Goal: Transaction & Acquisition: Purchase product/service

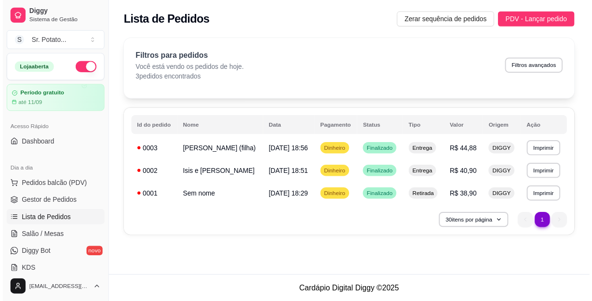
scroll to position [87, 0]
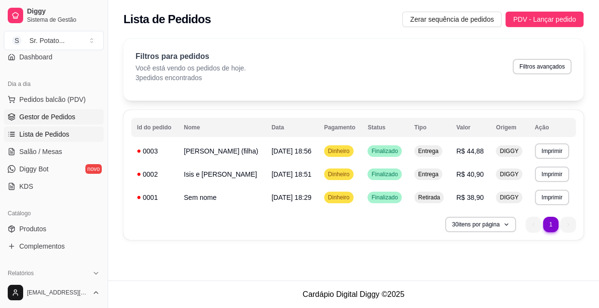
click at [36, 112] on span "Gestor de Pedidos" at bounding box center [47, 117] width 56 height 10
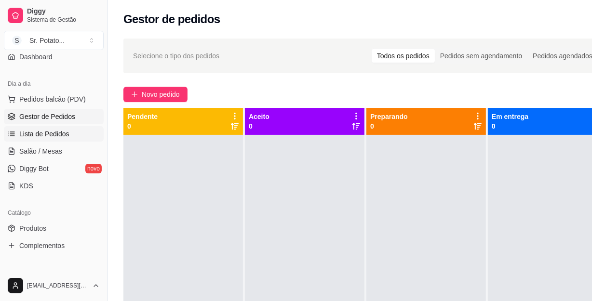
click at [39, 131] on span "Lista de Pedidos" at bounding box center [44, 134] width 50 height 10
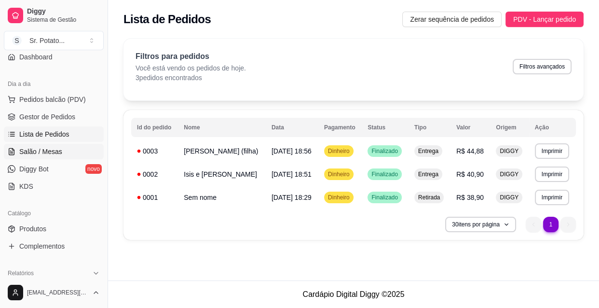
click at [34, 149] on span "Salão / Mesas" at bounding box center [40, 152] width 43 height 10
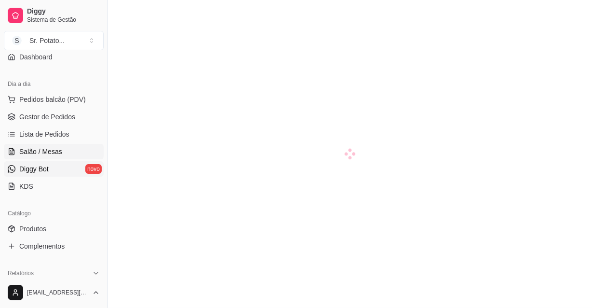
click at [34, 167] on span "Diggy Bot" at bounding box center [33, 169] width 29 height 10
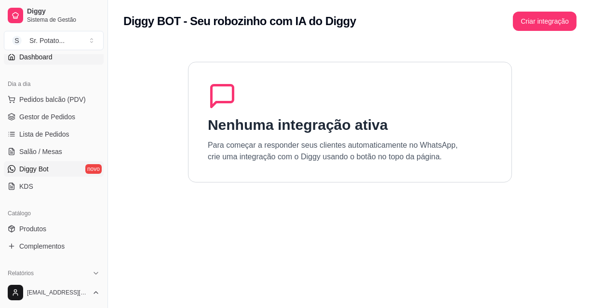
click at [50, 54] on span "Dashboard" at bounding box center [35, 57] width 33 height 10
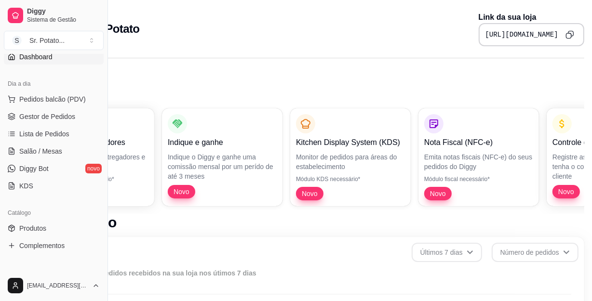
scroll to position [0, 102]
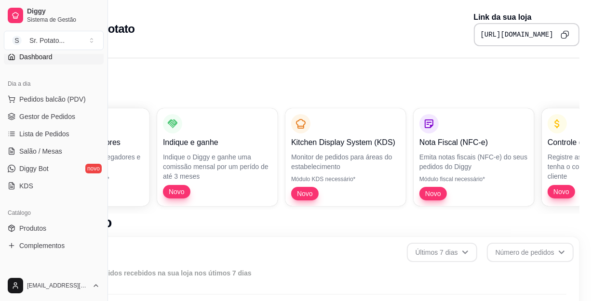
drag, startPoint x: 495, startPoint y: 34, endPoint x: 593, endPoint y: 40, distance: 98.0
click at [490, 40] on html "Diggy Sistema de Gestão S Sr. Potato ... Loja aberta Período gratuito até 11/09…" at bounding box center [194, 150] width 592 height 301
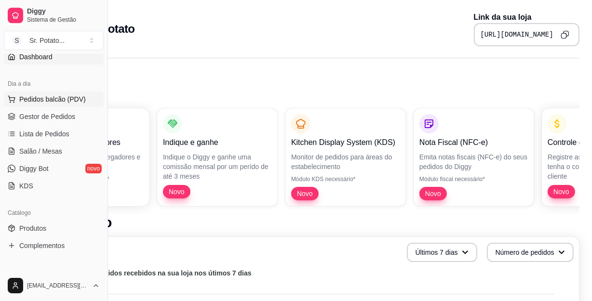
click at [63, 98] on span "Pedidos balcão (PDV)" at bounding box center [52, 99] width 67 height 10
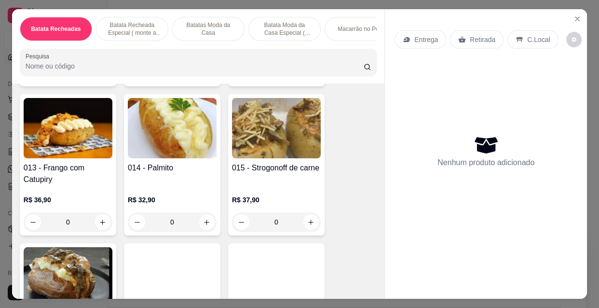
scroll to position [701, 0]
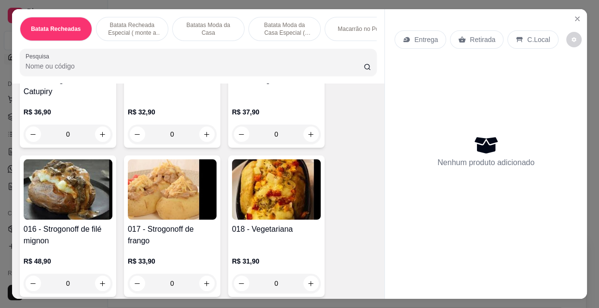
click at [76, 183] on img at bounding box center [68, 189] width 89 height 60
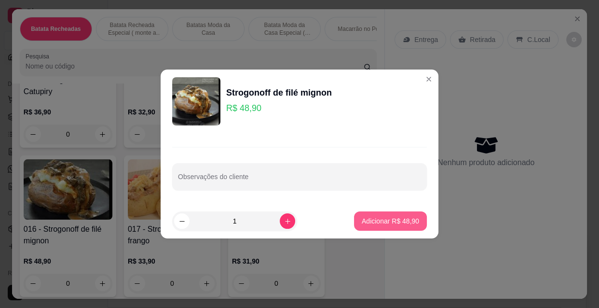
click at [384, 222] on p "Adicionar R$ 48,90" at bounding box center [390, 221] width 57 height 10
type input "1"
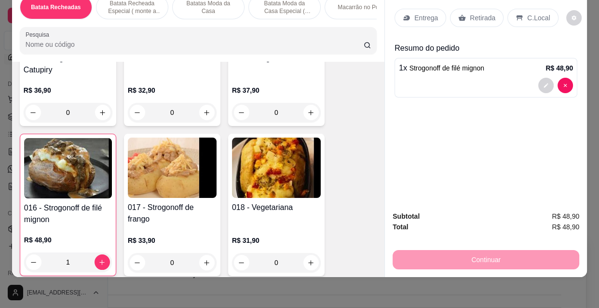
scroll to position [0, 0]
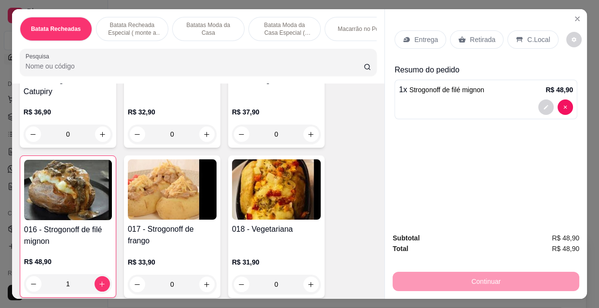
click at [428, 39] on p "Entrega" at bounding box center [426, 40] width 24 height 10
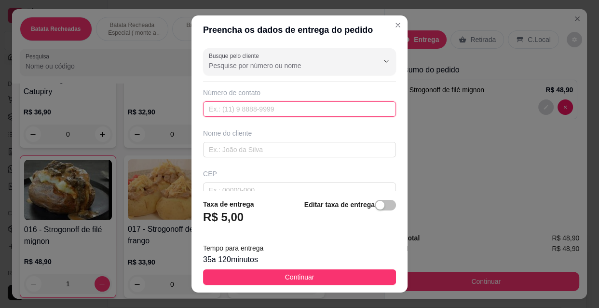
click at [240, 109] on input "text" at bounding box center [299, 108] width 193 height 15
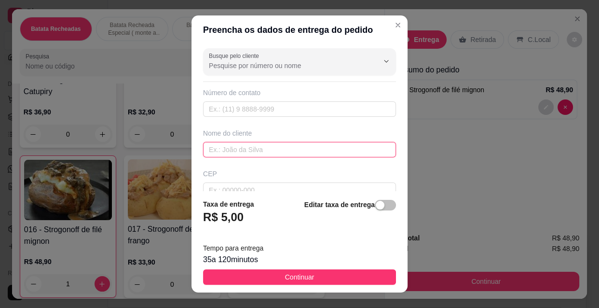
click at [261, 147] on input "text" at bounding box center [299, 149] width 193 height 15
type input "c"
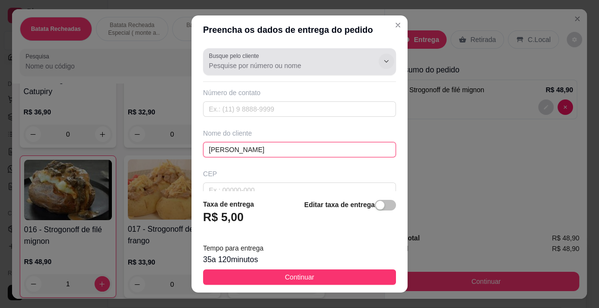
type input "[PERSON_NAME]"
click at [382, 61] on icon "Show suggestions" at bounding box center [386, 61] width 8 height 8
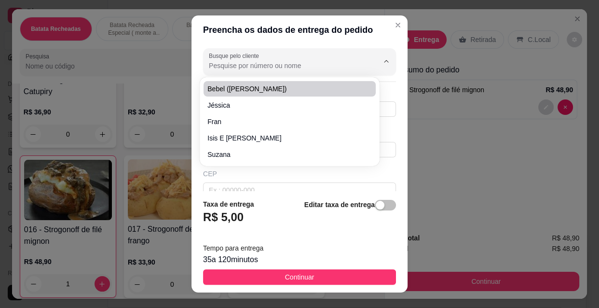
click at [324, 68] on input "Busque pelo cliente" at bounding box center [286, 66] width 154 height 10
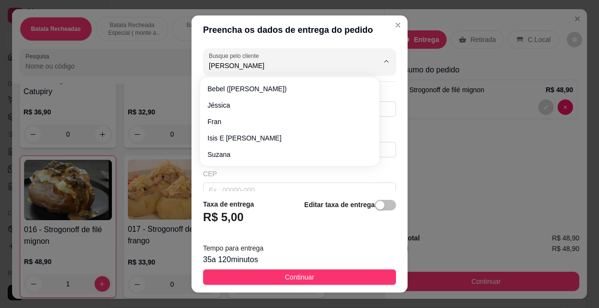
type input "[PERSON_NAME]"
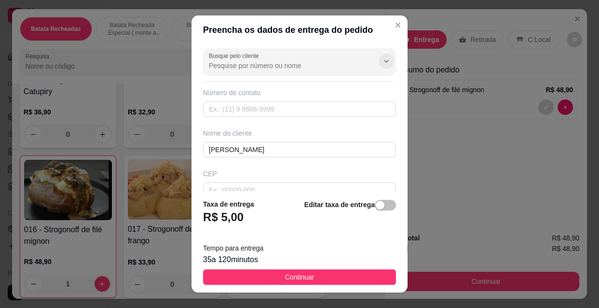
click at [382, 61] on icon "Show suggestions" at bounding box center [386, 61] width 8 height 8
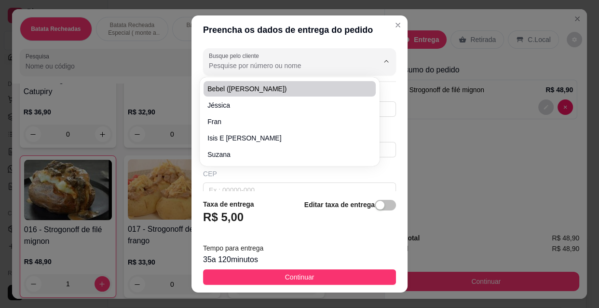
click at [285, 66] on input "Busque pelo cliente" at bounding box center [286, 66] width 154 height 10
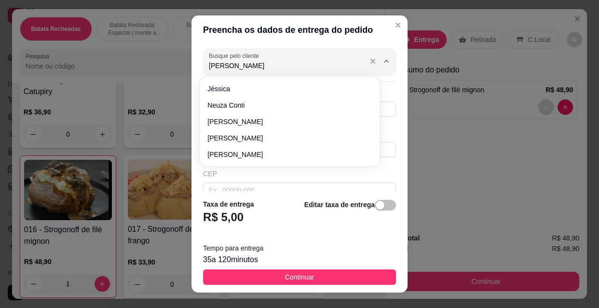
type input "[PERSON_NAME]"
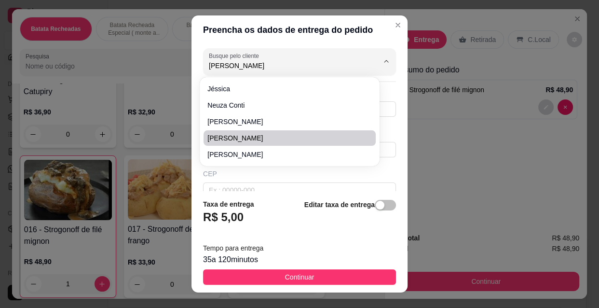
click at [214, 138] on span "[PERSON_NAME]" at bounding box center [284, 138] width 155 height 10
type input "19992095782"
type input "[PERSON_NAME]"
type input "13670000"
type input "Rua: [PERSON_NAME]"
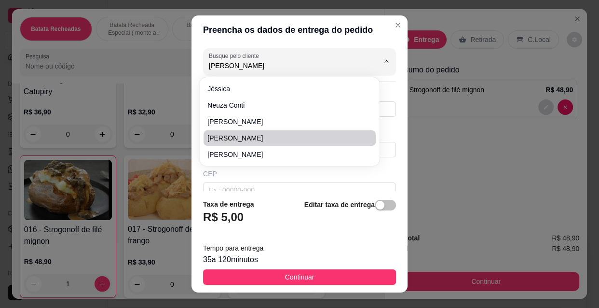
type input "1006"
type input "22 de maio"
type input "Santa Rita do Passa Quatro"
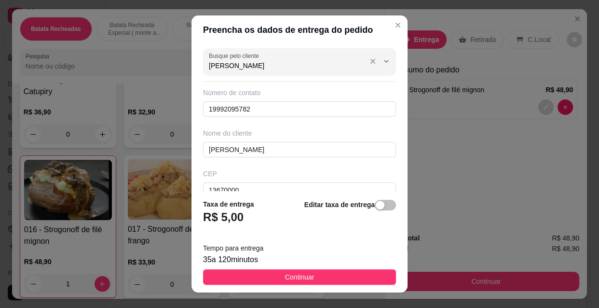
click at [228, 67] on input "[PERSON_NAME]" at bounding box center [286, 66] width 154 height 10
type input "Carlin"
click at [369, 60] on icon "Show suggestions" at bounding box center [373, 61] width 8 height 8
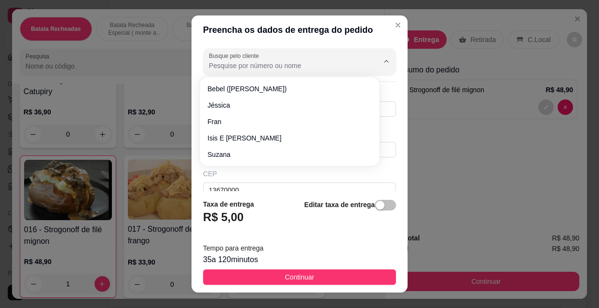
click at [295, 67] on input "Busque pelo cliente" at bounding box center [286, 66] width 154 height 10
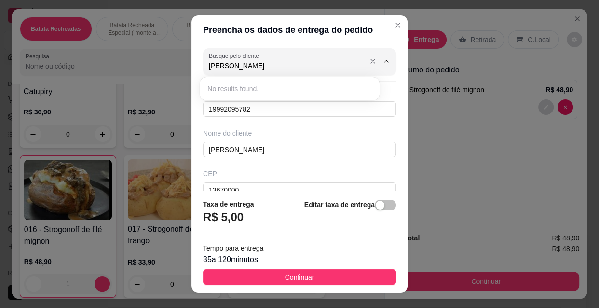
type input "[PERSON_NAME]"
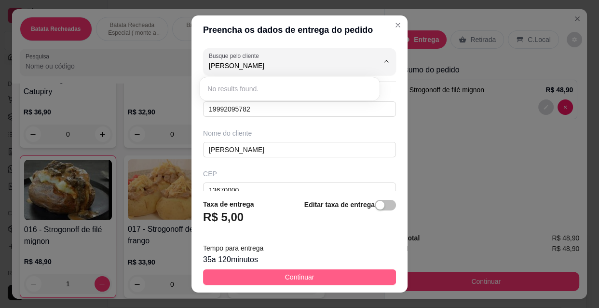
click at [296, 275] on span "Continuar" at bounding box center [299, 276] width 29 height 11
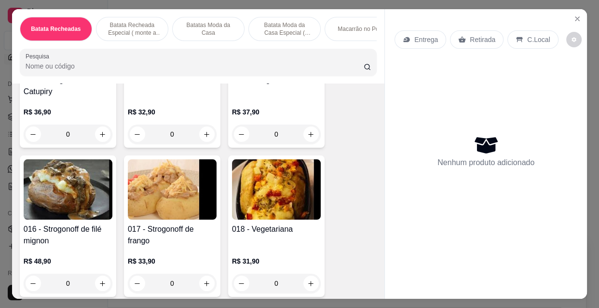
click at [72, 207] on img at bounding box center [68, 189] width 89 height 60
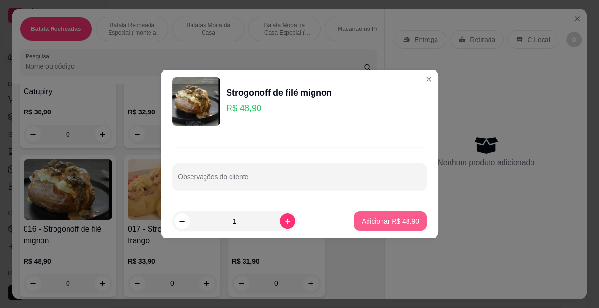
click at [387, 217] on p "Adicionar R$ 48,90" at bounding box center [390, 221] width 57 height 10
type input "1"
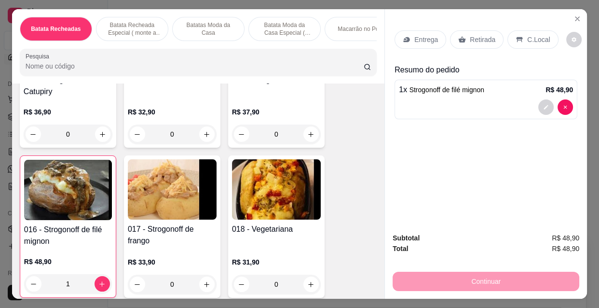
click at [427, 35] on p "Entrega" at bounding box center [426, 40] width 24 height 10
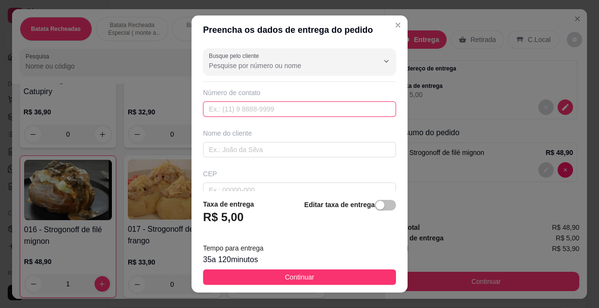
click at [268, 106] on input "text" at bounding box center [299, 108] width 193 height 15
type input "[PHONE_NUMBER]"
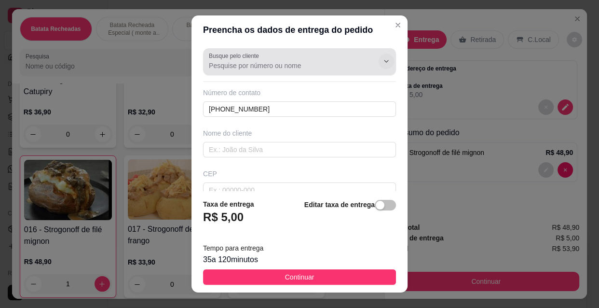
click at [382, 61] on icon "Show suggestions" at bounding box center [386, 61] width 8 height 8
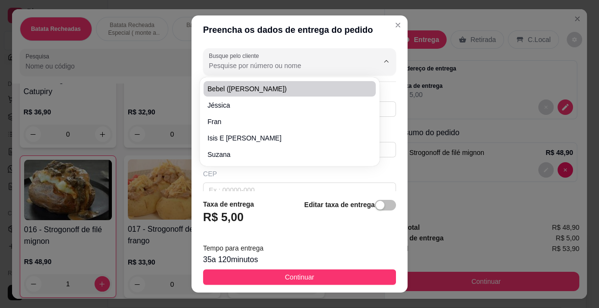
click at [247, 64] on input "Busque pelo cliente" at bounding box center [286, 66] width 154 height 10
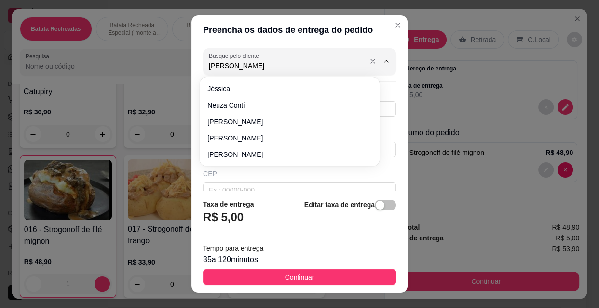
type input "[PERSON_NAME]"
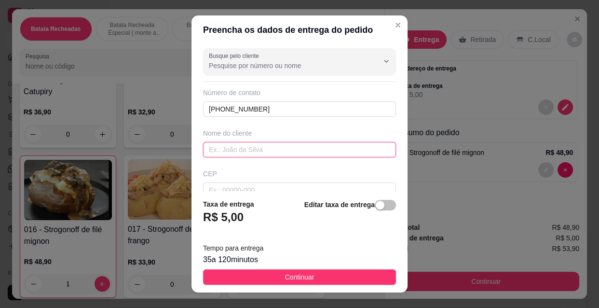
click at [239, 149] on input "text" at bounding box center [299, 149] width 193 height 15
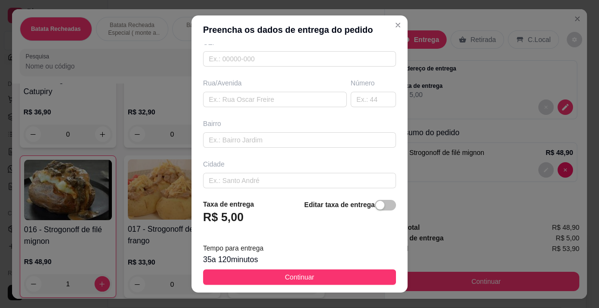
scroll to position [43, 0]
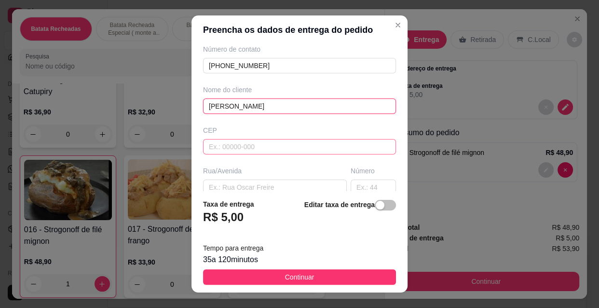
type input "[PERSON_NAME]"
click at [241, 149] on input "text" at bounding box center [299, 146] width 193 height 15
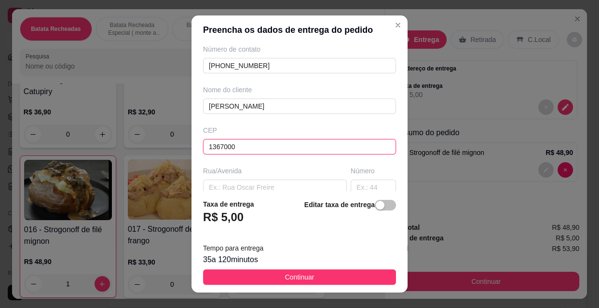
type input "13670000"
type input "Santa Rita do Passa Quatro"
type input "13670000"
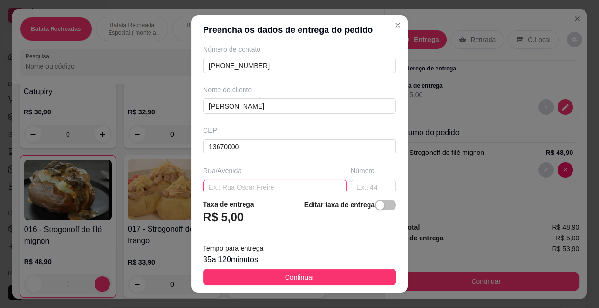
click at [236, 188] on input "text" at bounding box center [275, 186] width 144 height 15
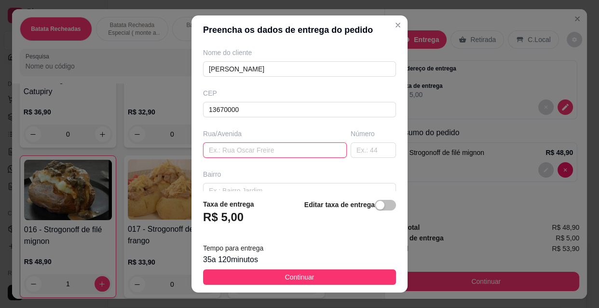
scroll to position [87, 0]
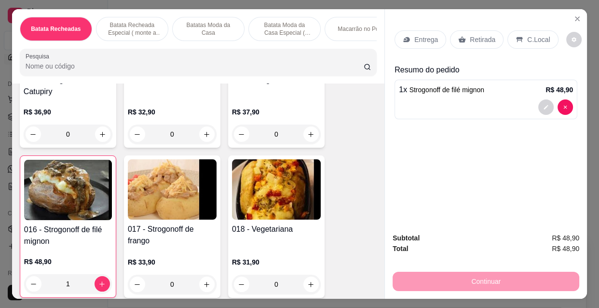
click at [428, 37] on p "Entrega" at bounding box center [426, 40] width 24 height 10
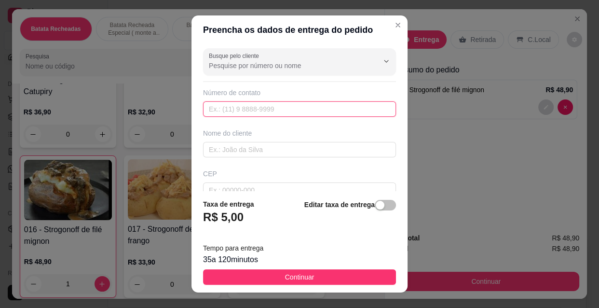
click at [287, 108] on input "text" at bounding box center [299, 108] width 193 height 15
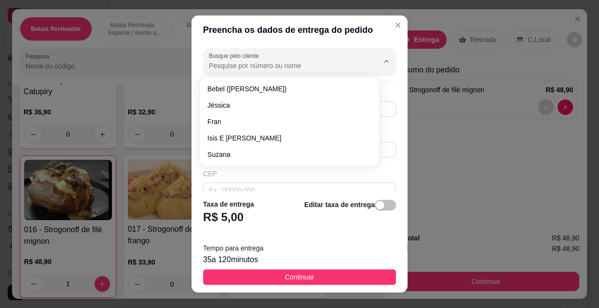
click at [344, 64] on input "Busque pelo cliente" at bounding box center [286, 66] width 154 height 10
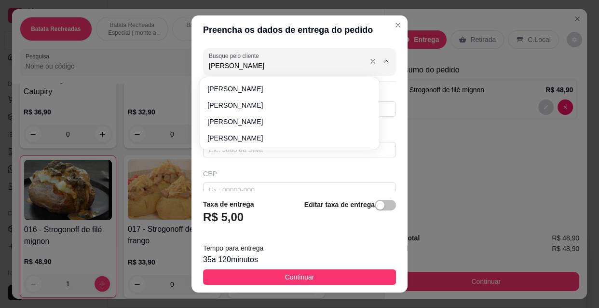
type input "[PERSON_NAME]"
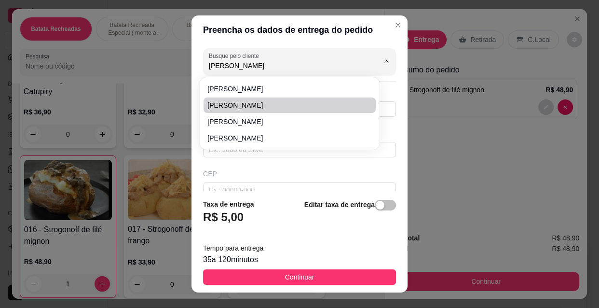
click at [236, 104] on span "[PERSON_NAME]" at bounding box center [284, 105] width 155 height 10
type input "19992095782"
type input "[PERSON_NAME]"
type input "13670000"
type input "1006"
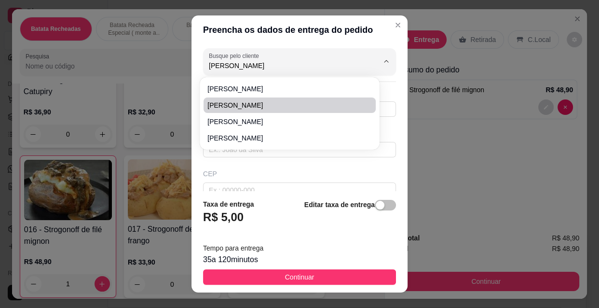
type input "Santa Rita do Passa Quatro"
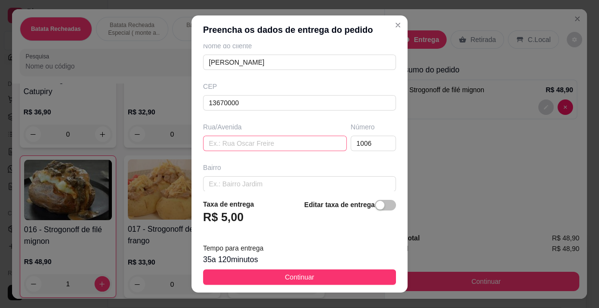
type input "[PERSON_NAME]"
click at [252, 141] on input "text" at bounding box center [275, 142] width 144 height 15
type input "Rua [PERSON_NAME]"
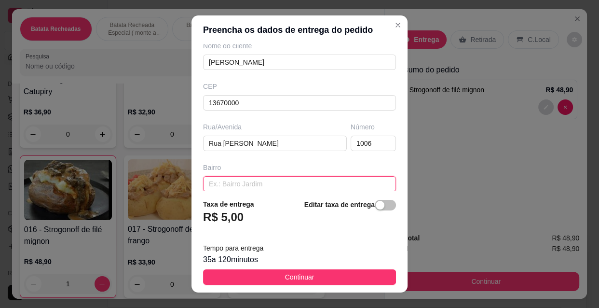
click at [249, 184] on input "text" at bounding box center [299, 183] width 193 height 15
type input "@"
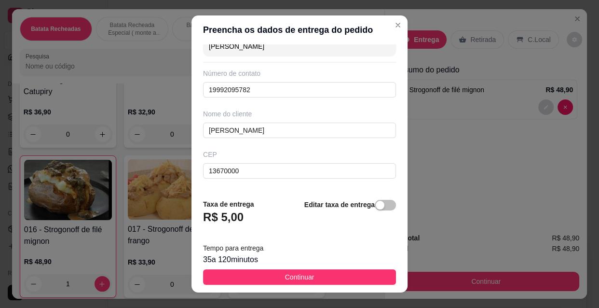
scroll to position [0, 0]
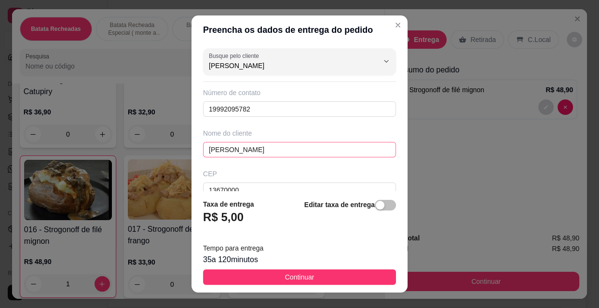
type input "[DATE]"
click at [237, 149] on input "[PERSON_NAME]" at bounding box center [299, 149] width 193 height 15
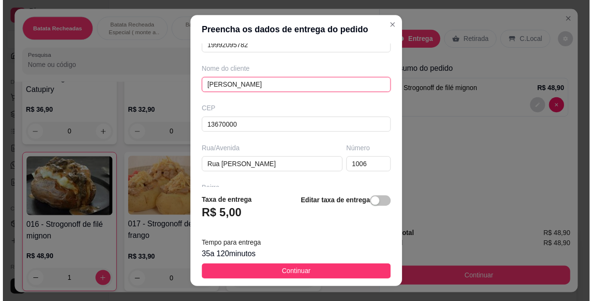
scroll to position [87, 0]
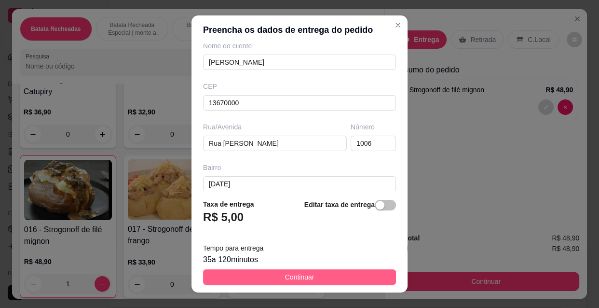
click at [303, 275] on span "Continuar" at bounding box center [299, 276] width 29 height 11
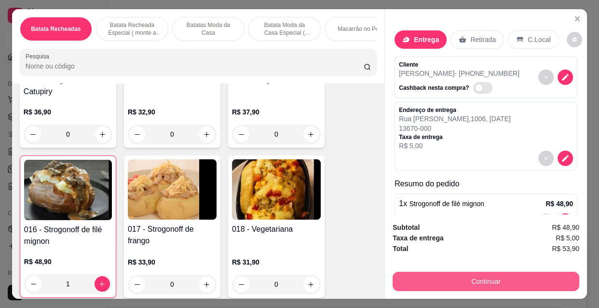
click at [511, 277] on button "Continuar" at bounding box center [485, 280] width 187 height 19
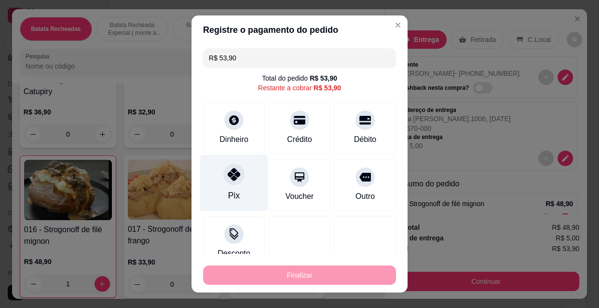
click at [228, 169] on icon at bounding box center [234, 174] width 13 height 13
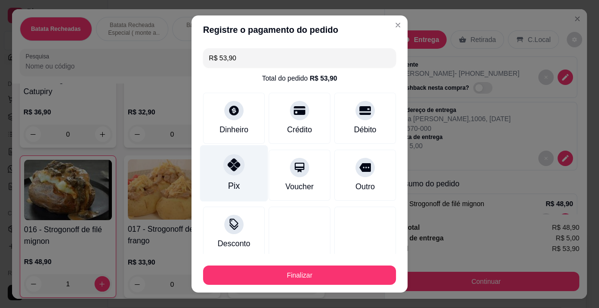
type input "R$ 0,00"
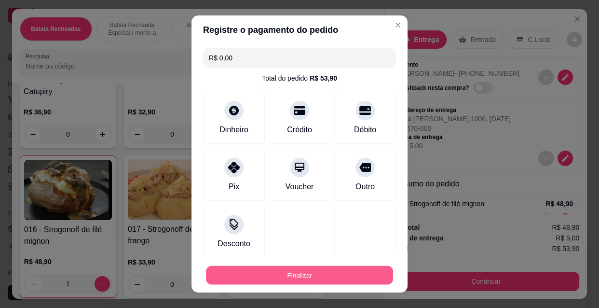
click at [292, 271] on button "Finalizar" at bounding box center [299, 275] width 187 height 19
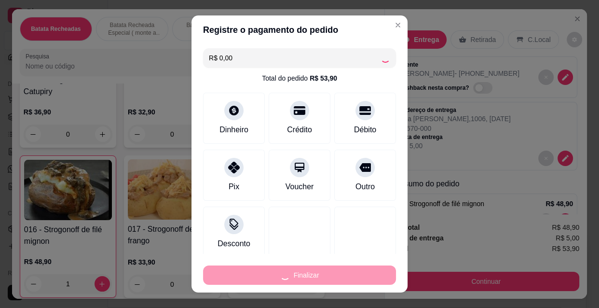
type input "0"
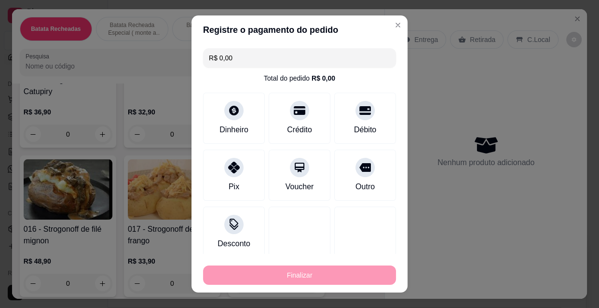
type input "-R$ 53,90"
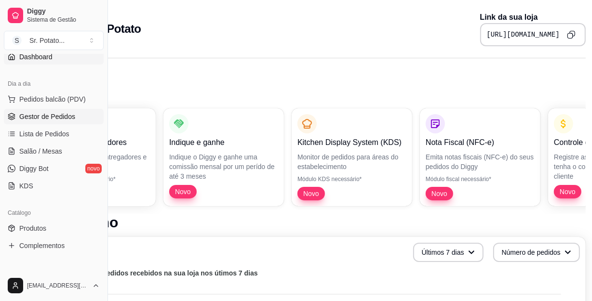
click at [62, 112] on span "Gestor de Pedidos" at bounding box center [47, 117] width 56 height 10
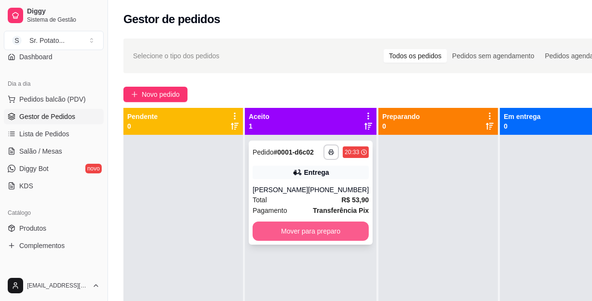
click at [319, 240] on button "Mover para preparo" at bounding box center [311, 231] width 116 height 19
